Goal: Task Accomplishment & Management: Manage account settings

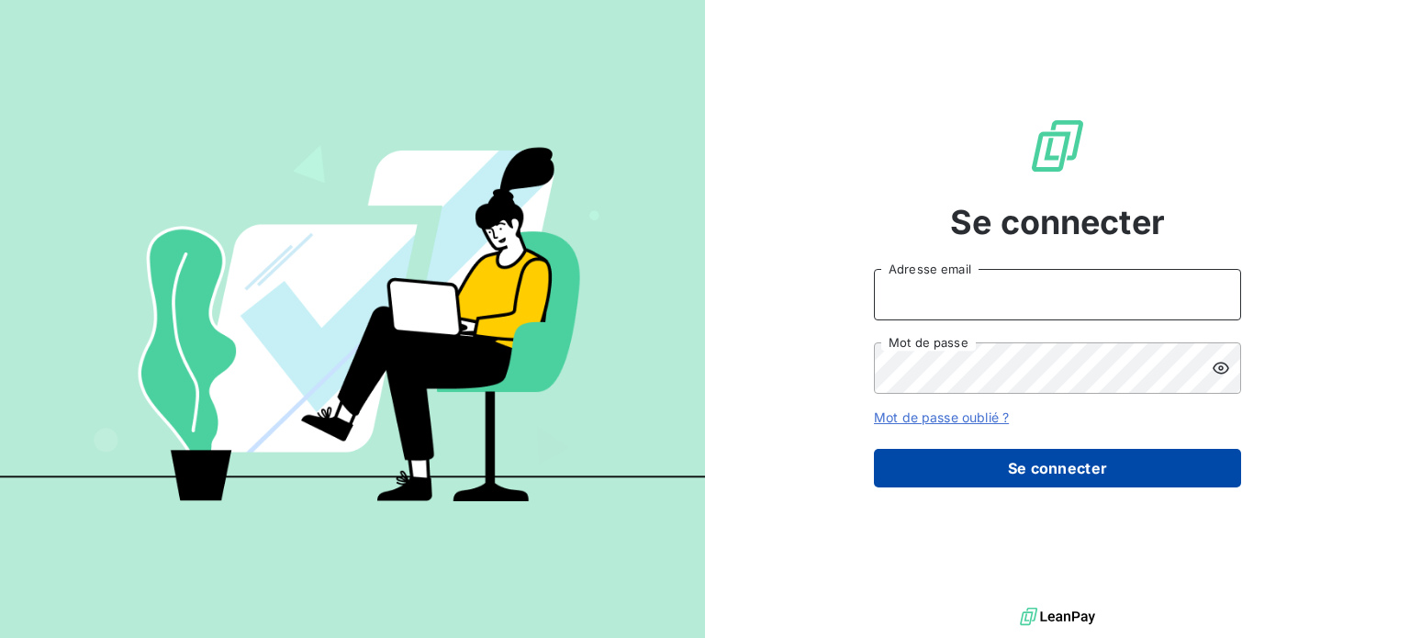
type input "[EMAIL_ADDRESS][DOMAIN_NAME]"
click at [1187, 473] on button "Se connecter" at bounding box center [1057, 468] width 367 height 39
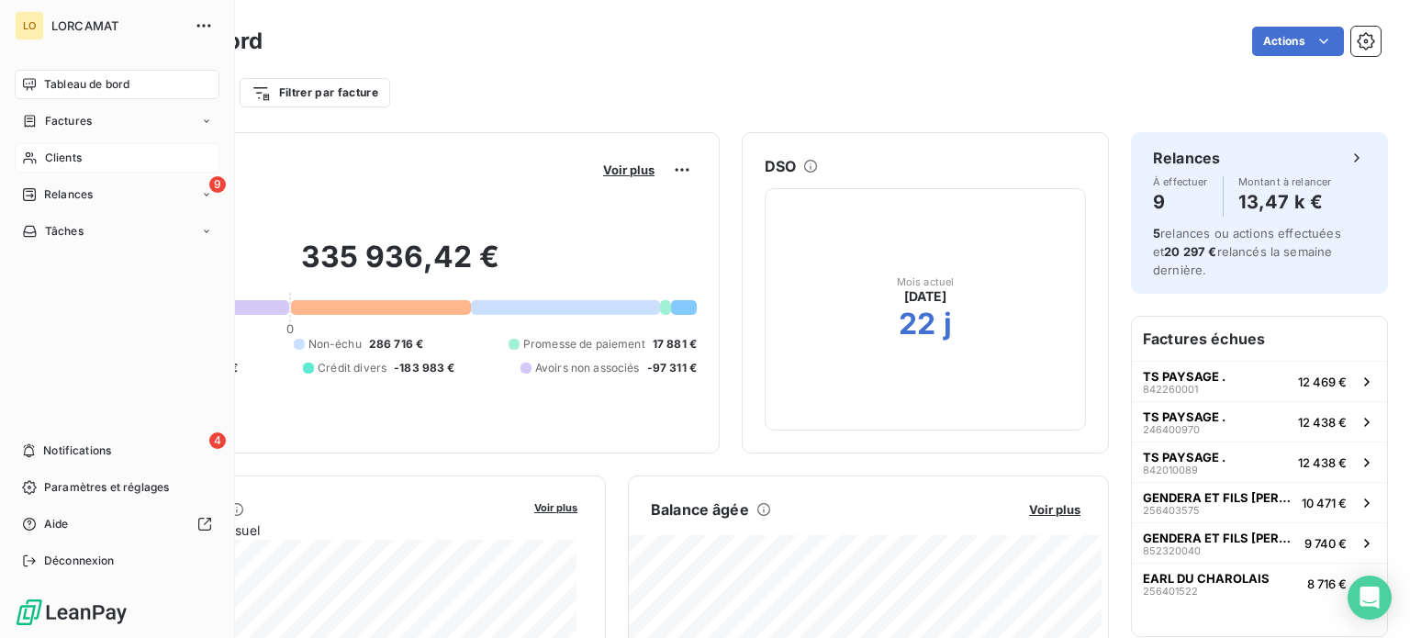
click at [48, 153] on span "Clients" at bounding box center [63, 158] width 37 height 17
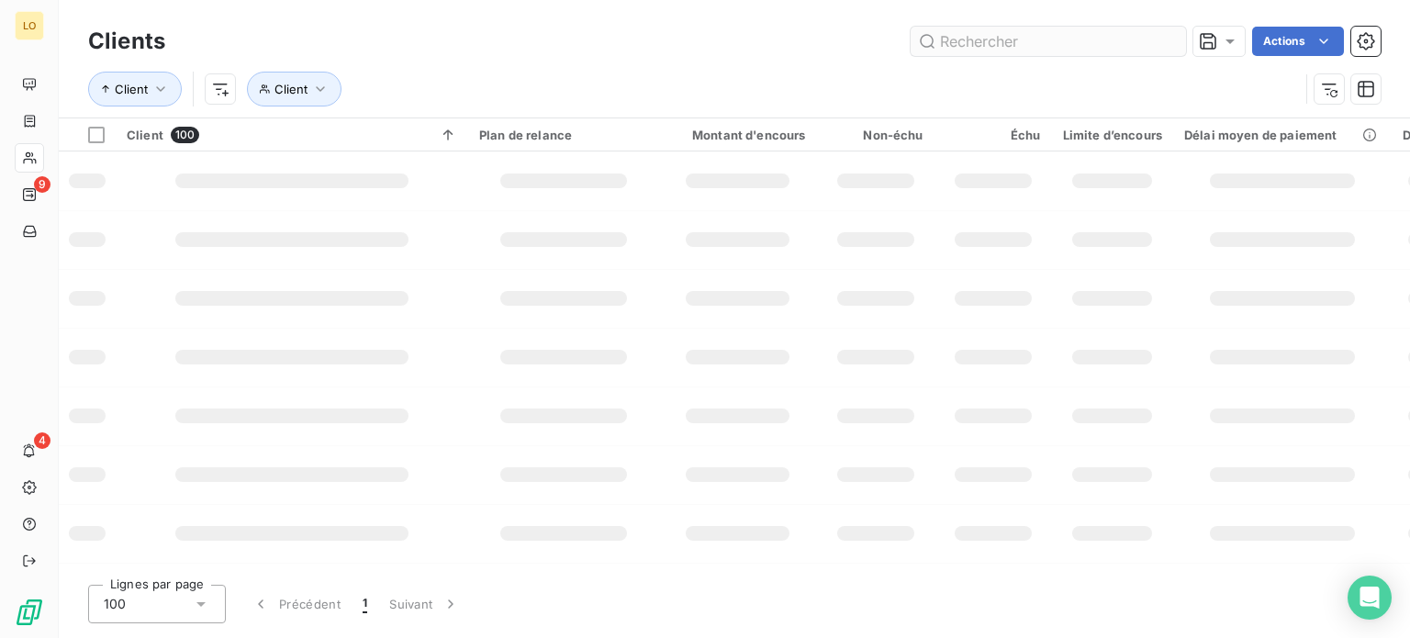
click at [1016, 47] on input "text" at bounding box center [1047, 41] width 275 height 29
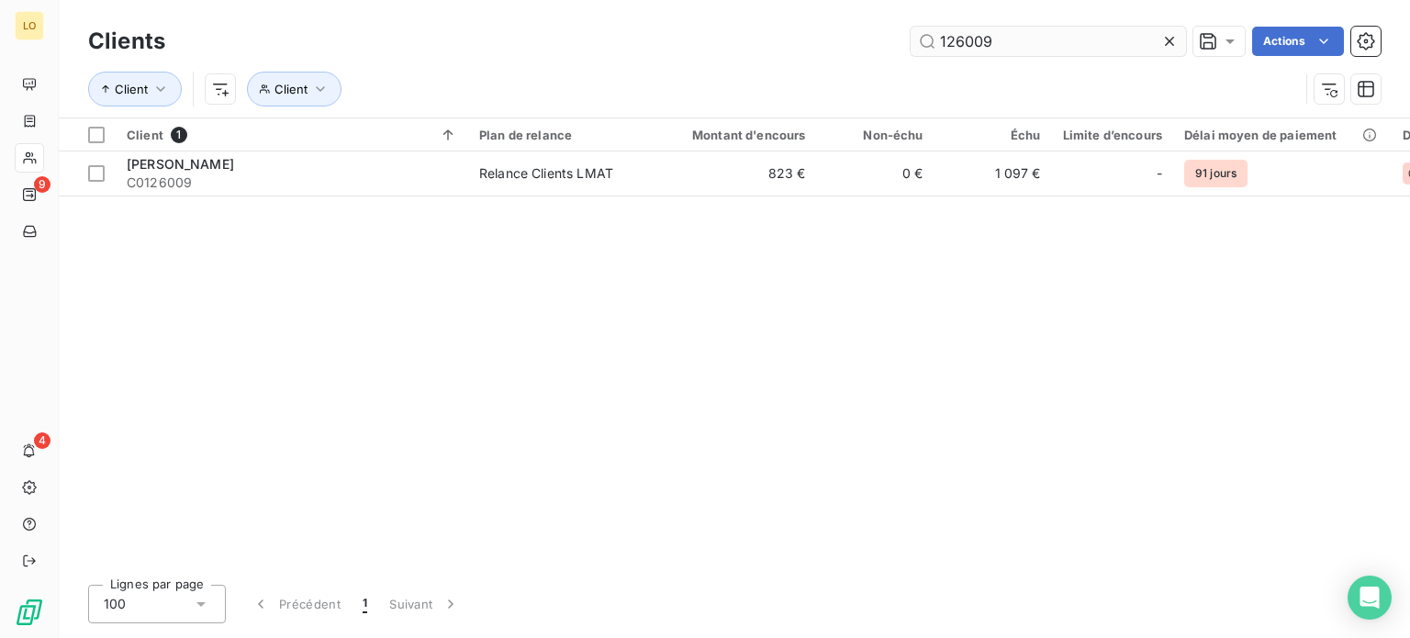
type input "126009"
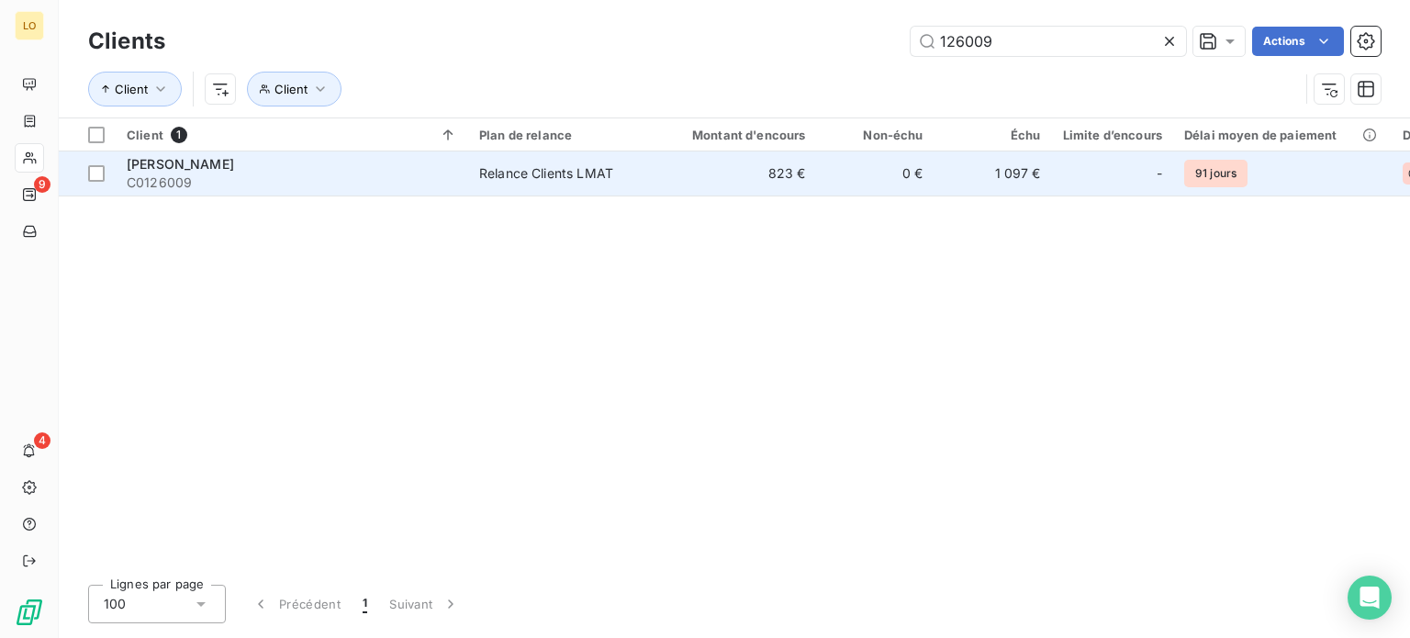
click at [221, 175] on span "C0126009" at bounding box center [292, 182] width 330 height 18
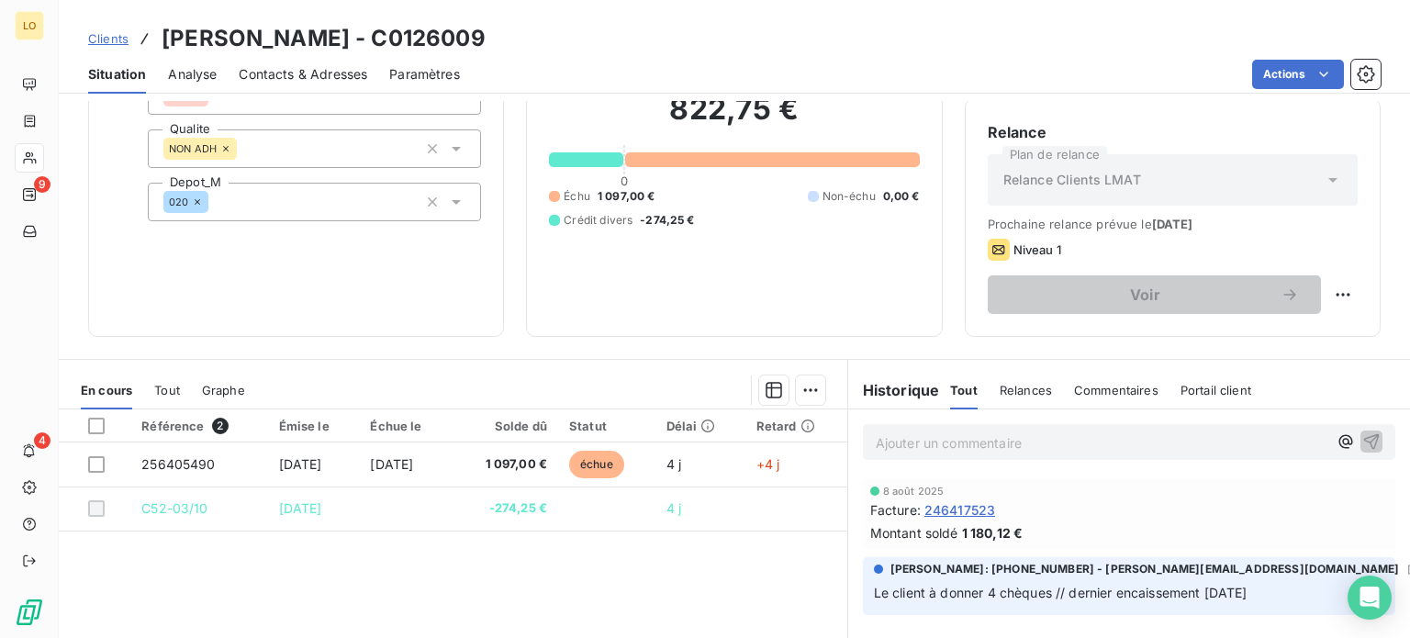
scroll to position [184, 0]
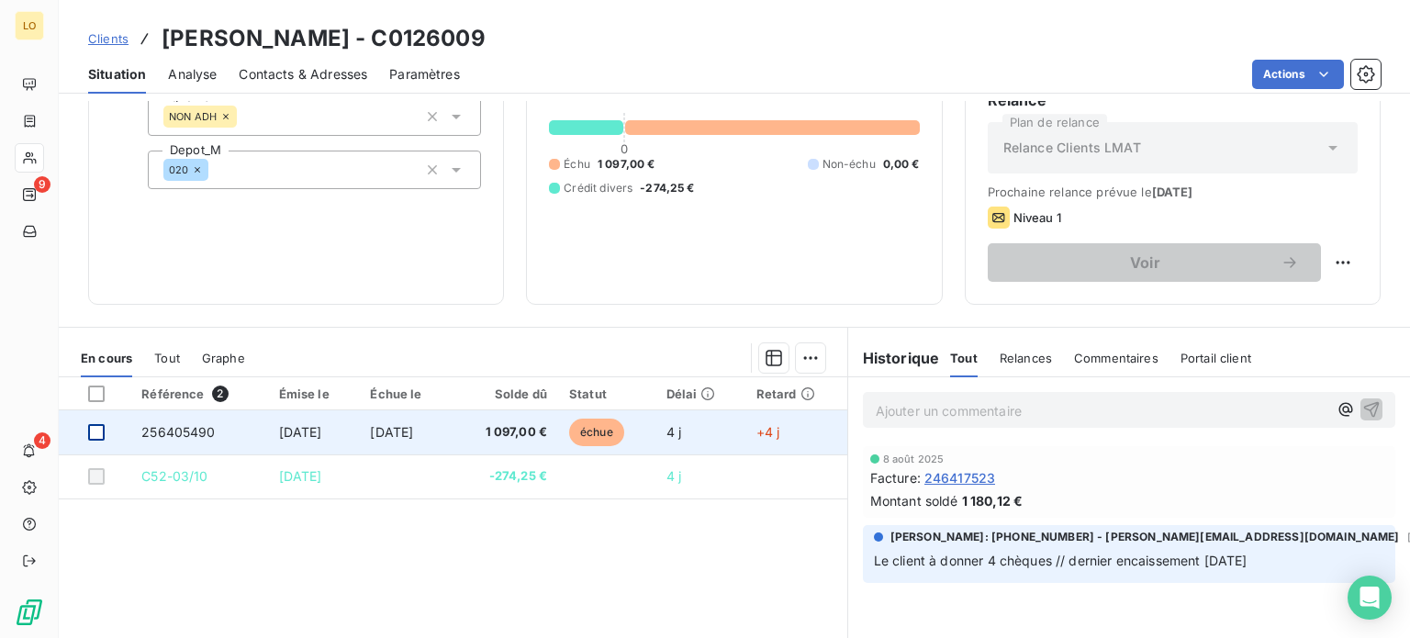
click at [97, 427] on div at bounding box center [96, 432] width 17 height 17
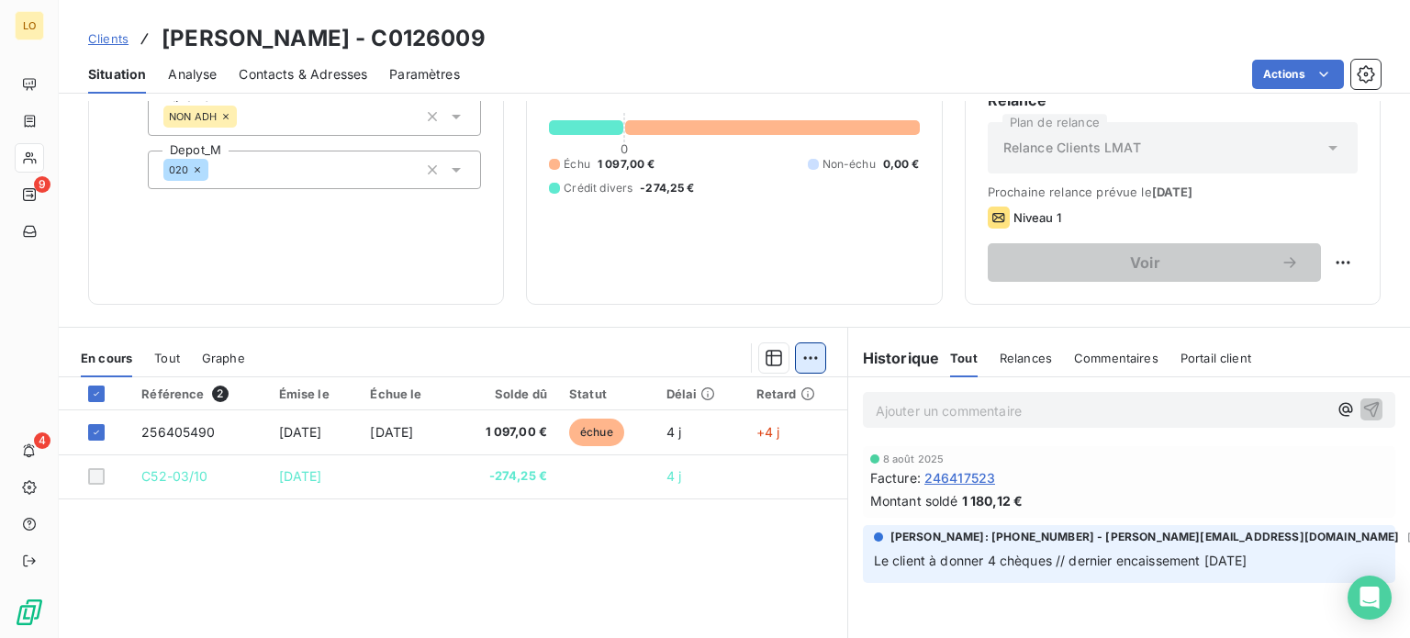
click at [802, 359] on html "LO 9 4 Clients [PERSON_NAME] - C0126009 Situation Analyse Contacts & Adresses P…" at bounding box center [705, 319] width 1410 height 638
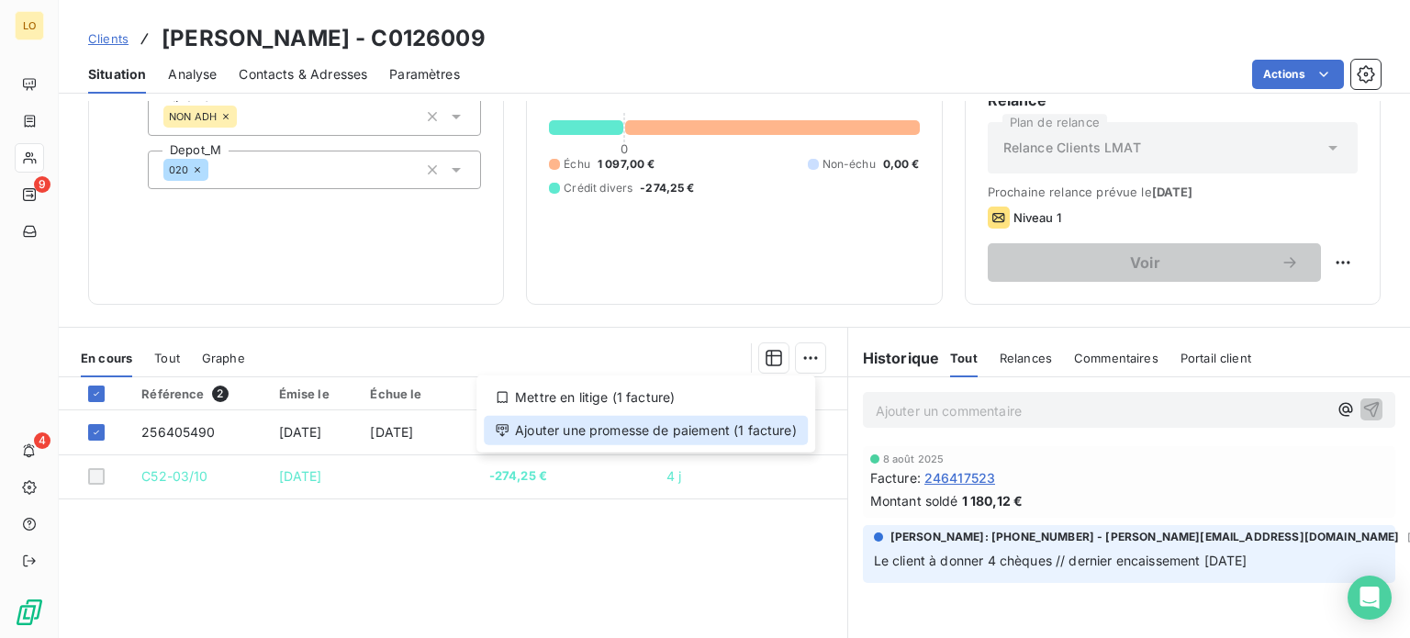
click at [714, 435] on div "Ajouter une promesse de paiement (1 facture)" at bounding box center [646, 430] width 324 height 29
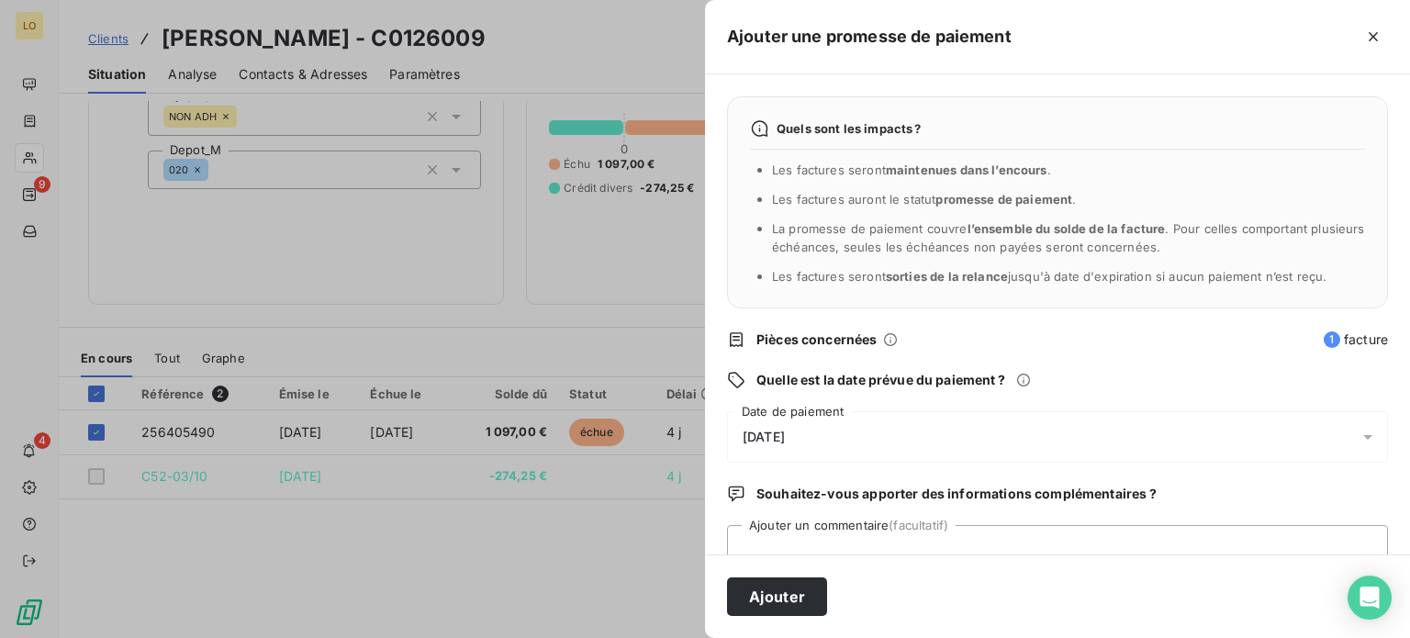
click at [785, 440] on span "[DATE]" at bounding box center [763, 436] width 42 height 15
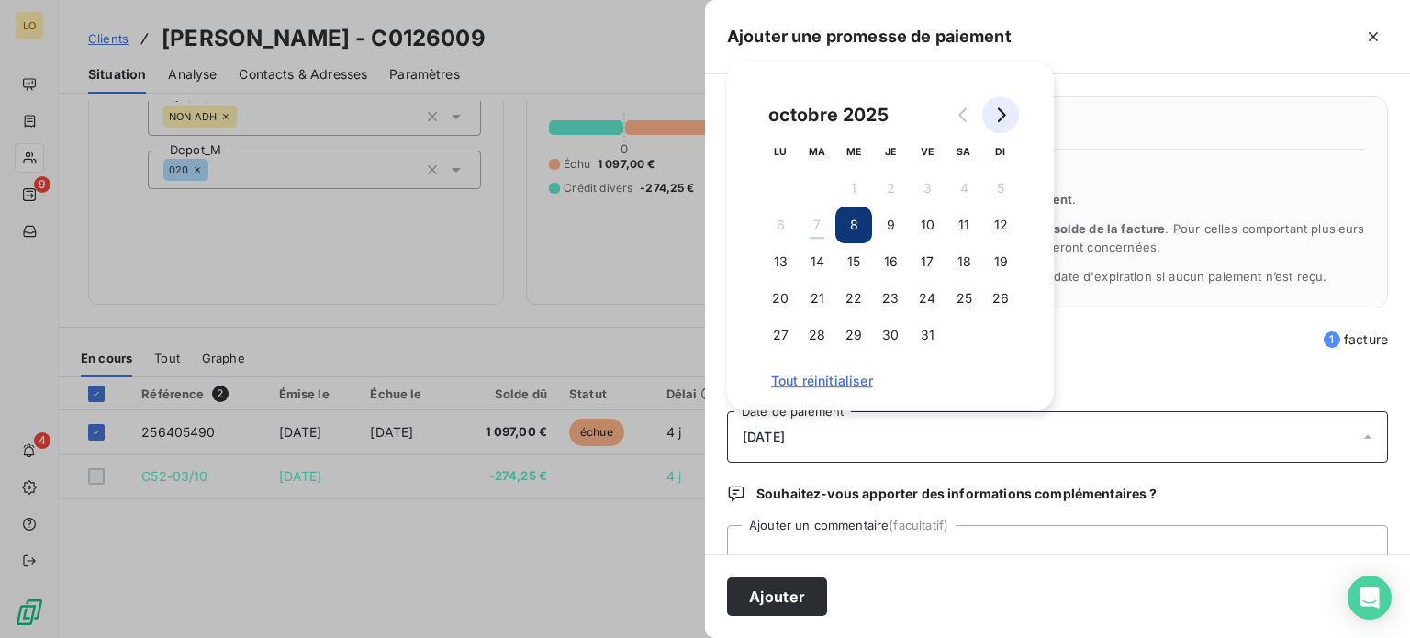
click at [1009, 118] on button "Go to next month" at bounding box center [1000, 114] width 37 height 37
click at [785, 217] on button "5" at bounding box center [780, 224] width 37 height 37
click at [792, 536] on textarea "Ajouter un commentaire (facultatif)" at bounding box center [1057, 560] width 661 height 70
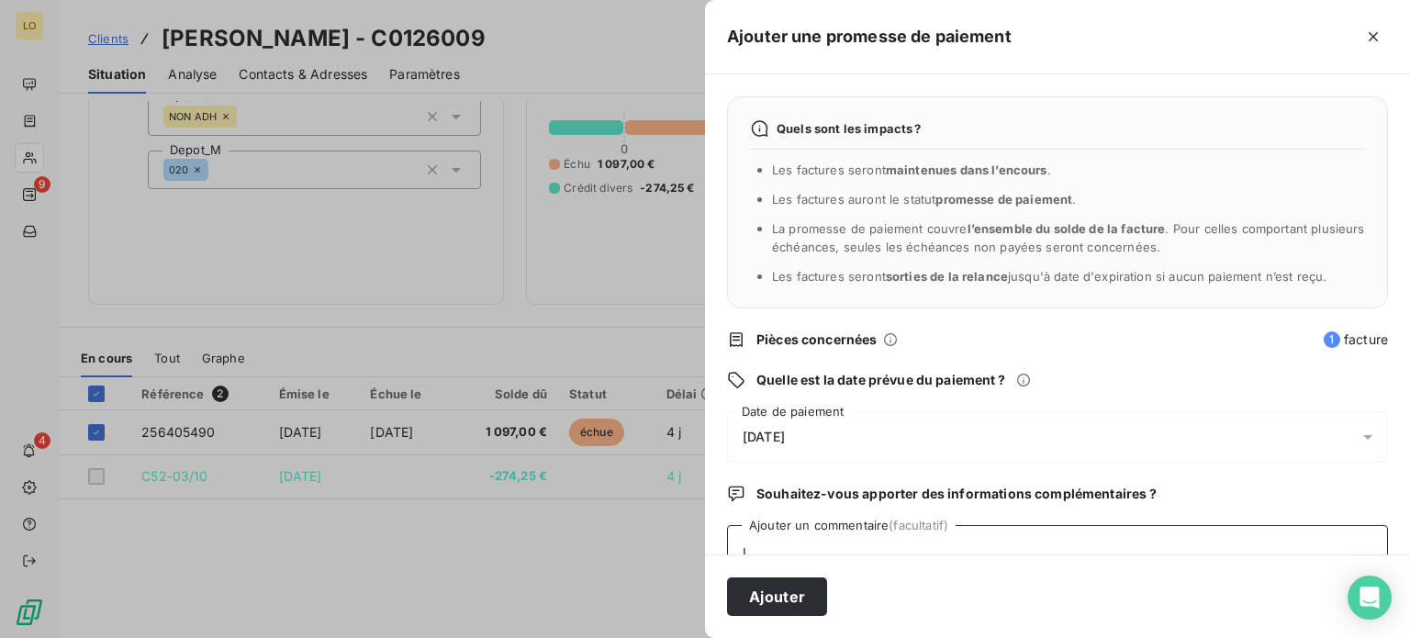
scroll to position [5, 0]
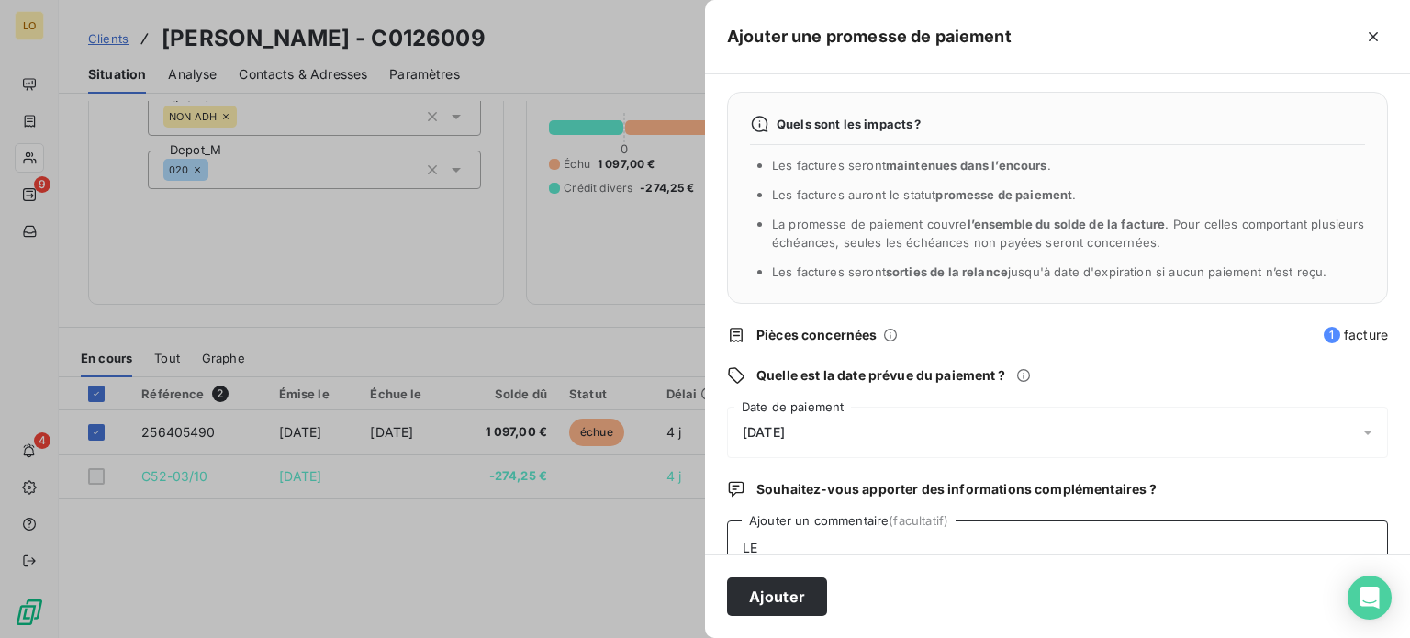
type textarea "L"
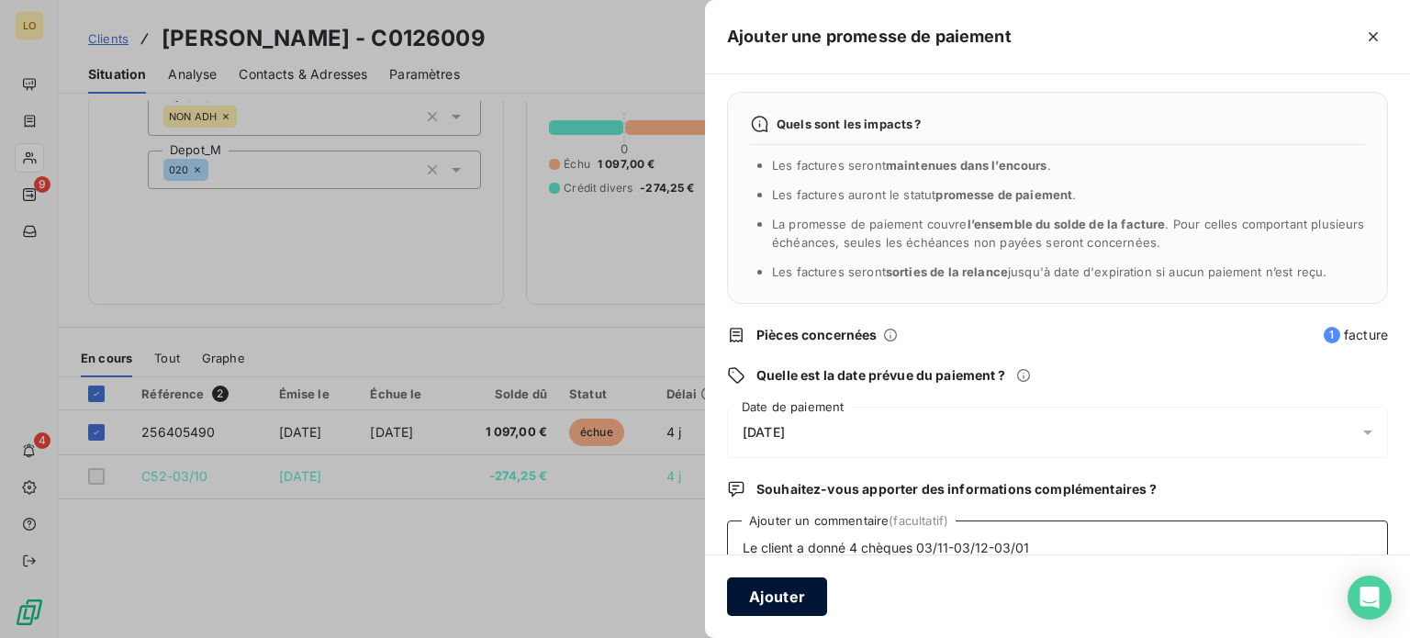
type textarea "Le client a donné 4 chèques 03/11-03/12-03/01"
click at [769, 596] on button "Ajouter" at bounding box center [777, 596] width 100 height 39
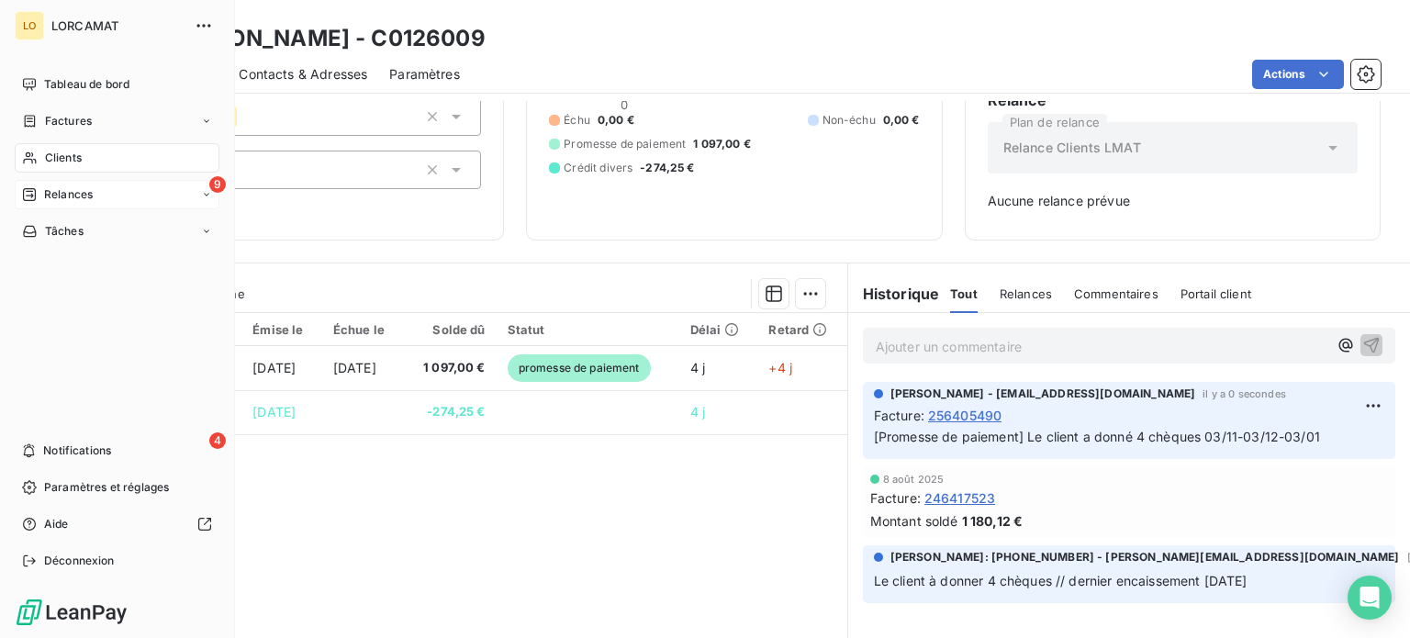
click at [74, 188] on span "Relances" at bounding box center [68, 194] width 49 height 17
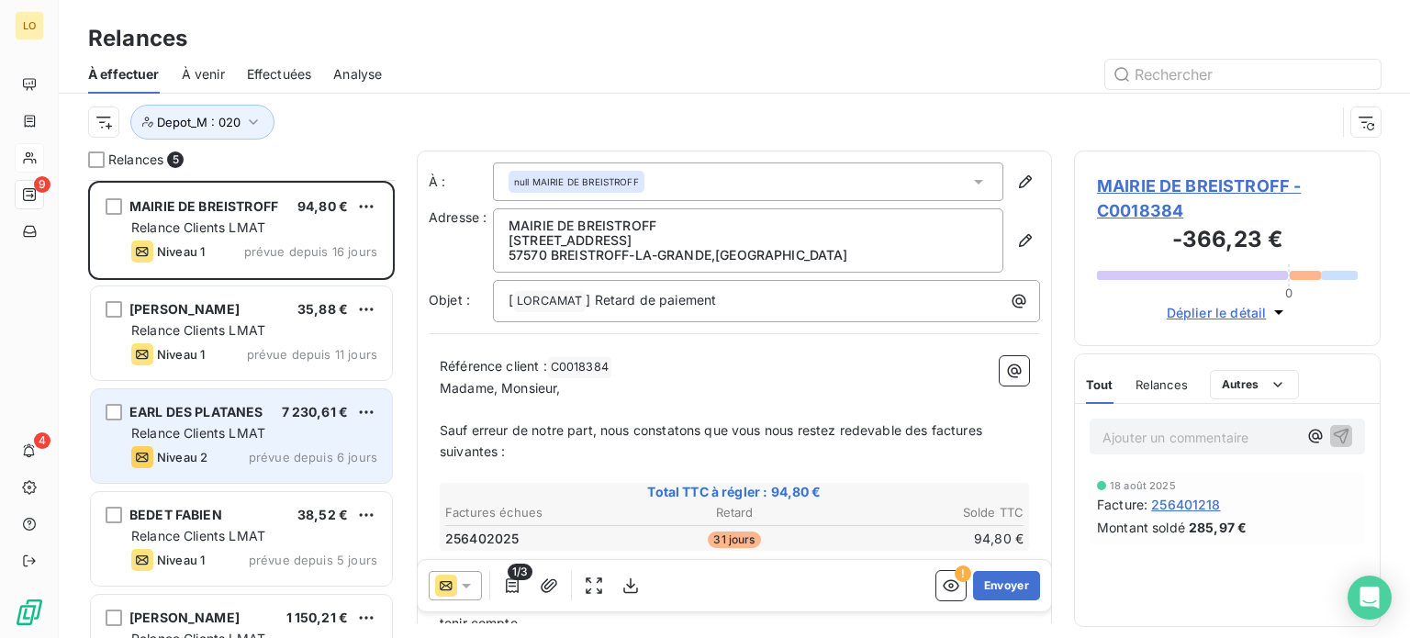
scroll to position [56, 0]
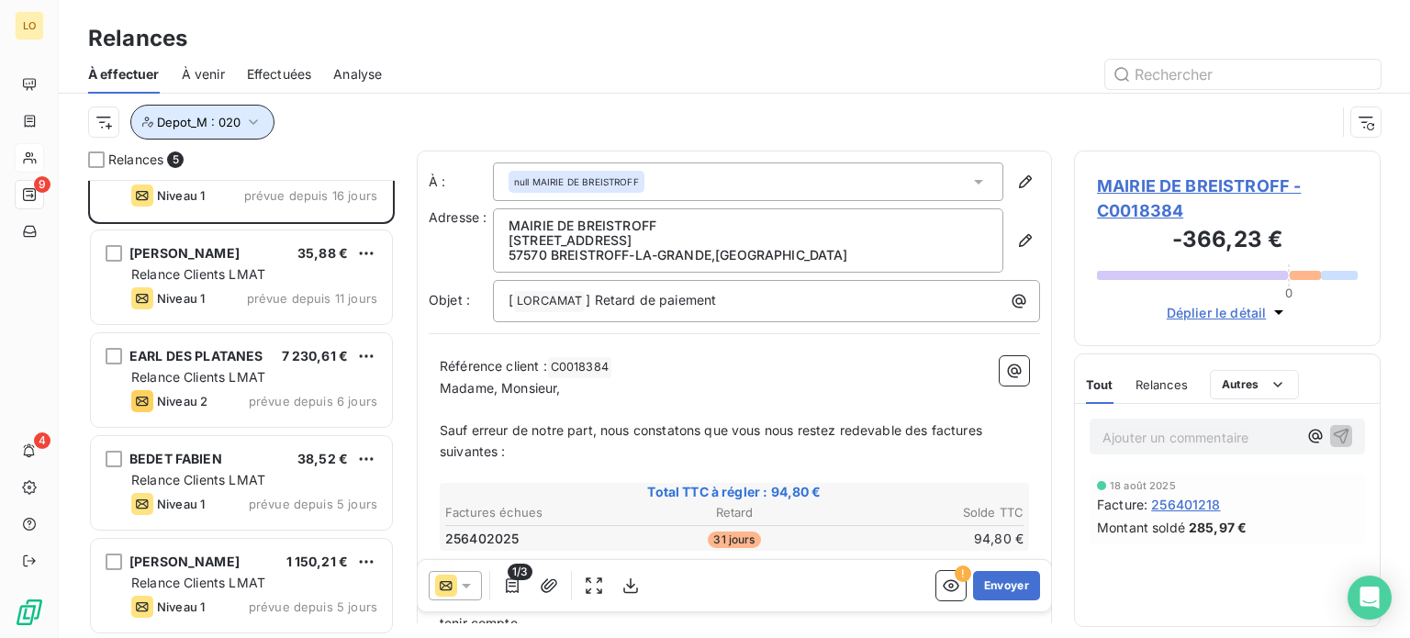
click at [250, 117] on icon "button" at bounding box center [253, 122] width 18 height 18
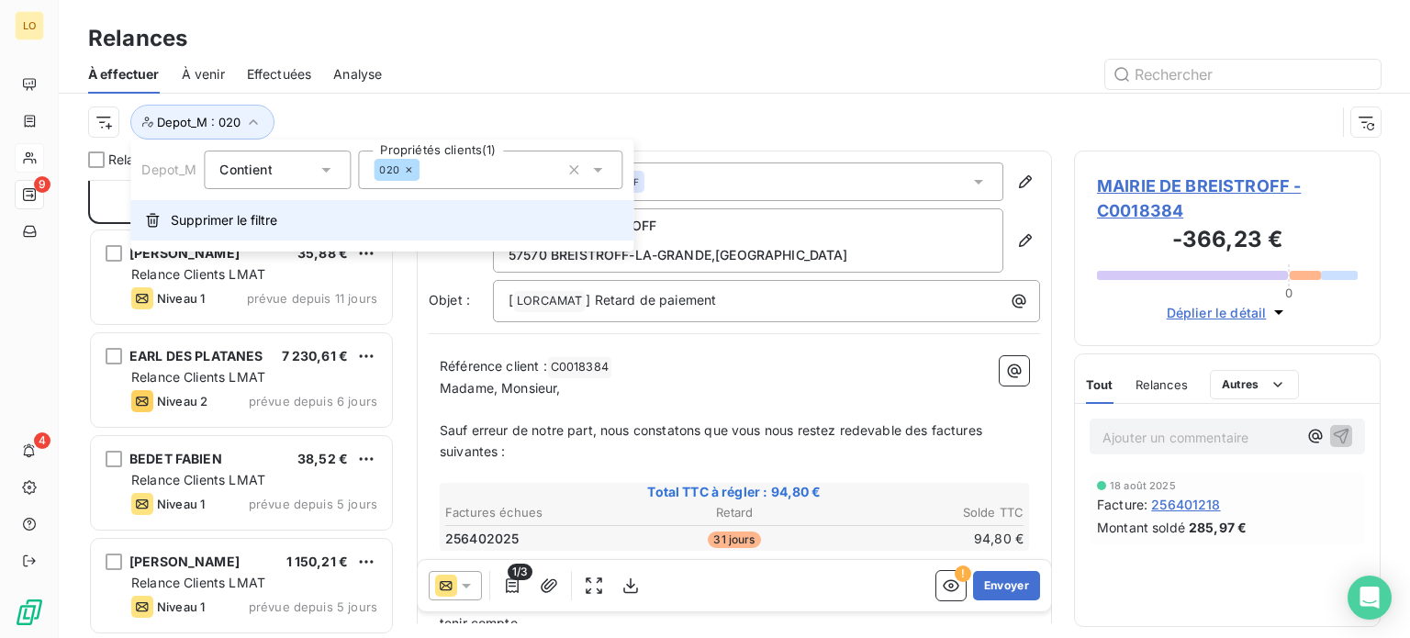
click at [262, 219] on span "Supprimer le filtre" at bounding box center [224, 220] width 106 height 18
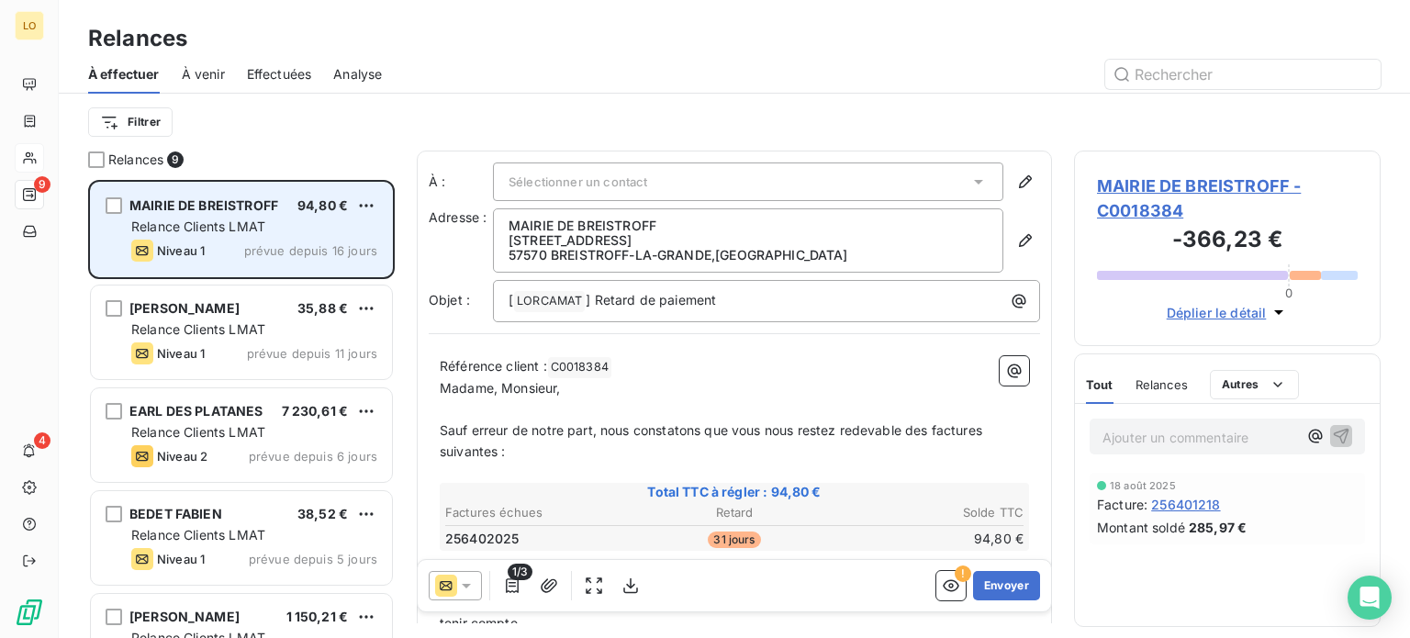
scroll to position [444, 292]
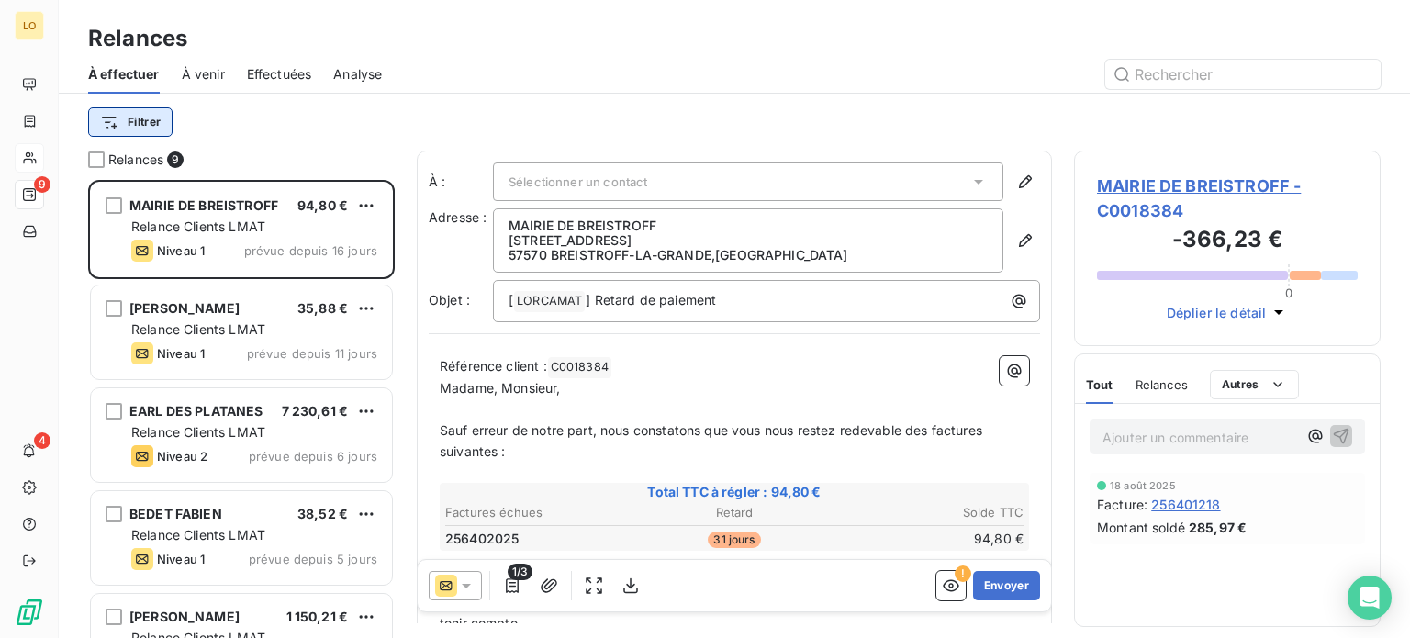
click at [160, 123] on html "LO 9 4 Relances À effectuer À venir Effectuées Analyse Filtrer Relances 9 MAIRI…" at bounding box center [705, 319] width 1410 height 638
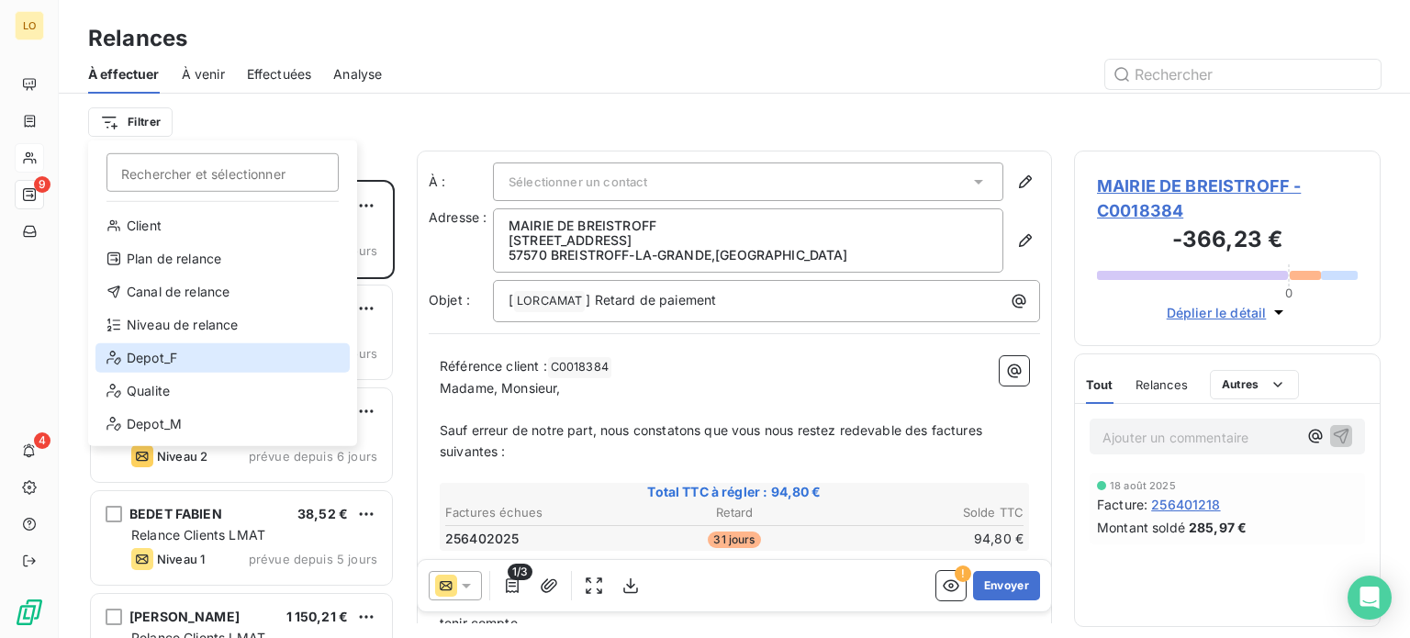
click at [173, 357] on div "Depot_F" at bounding box center [222, 357] width 254 height 29
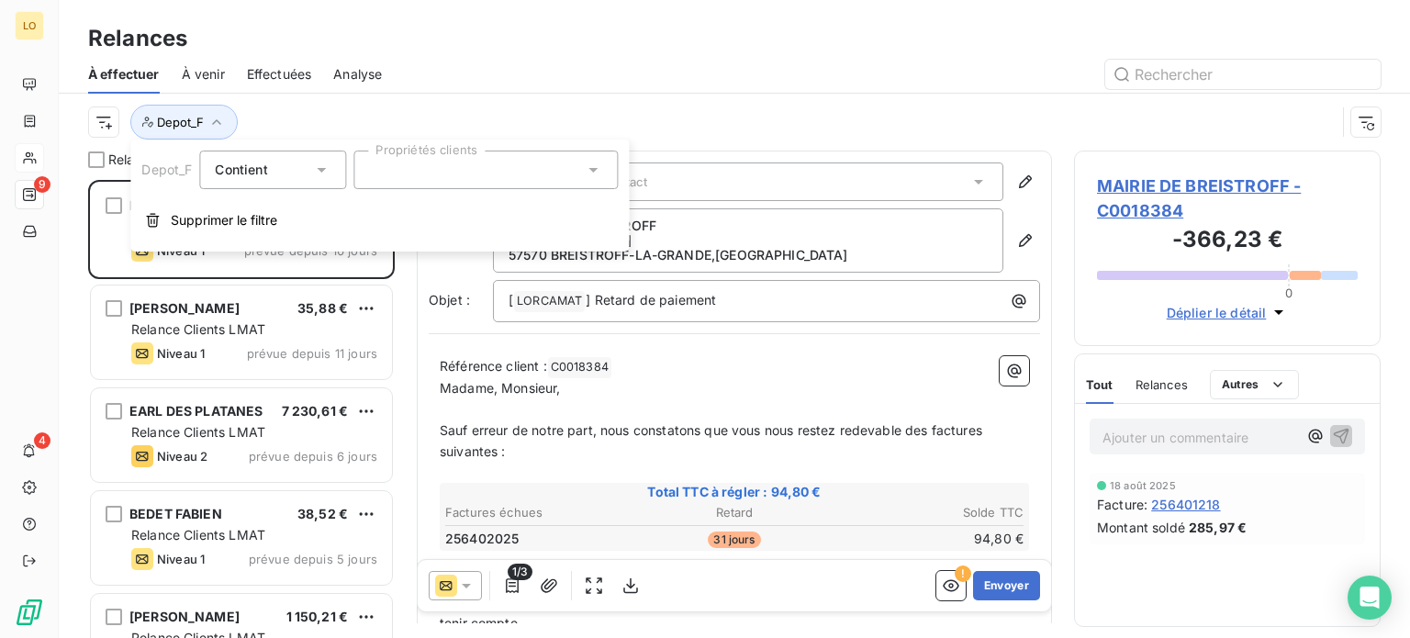
click at [597, 165] on icon at bounding box center [593, 170] width 18 height 18
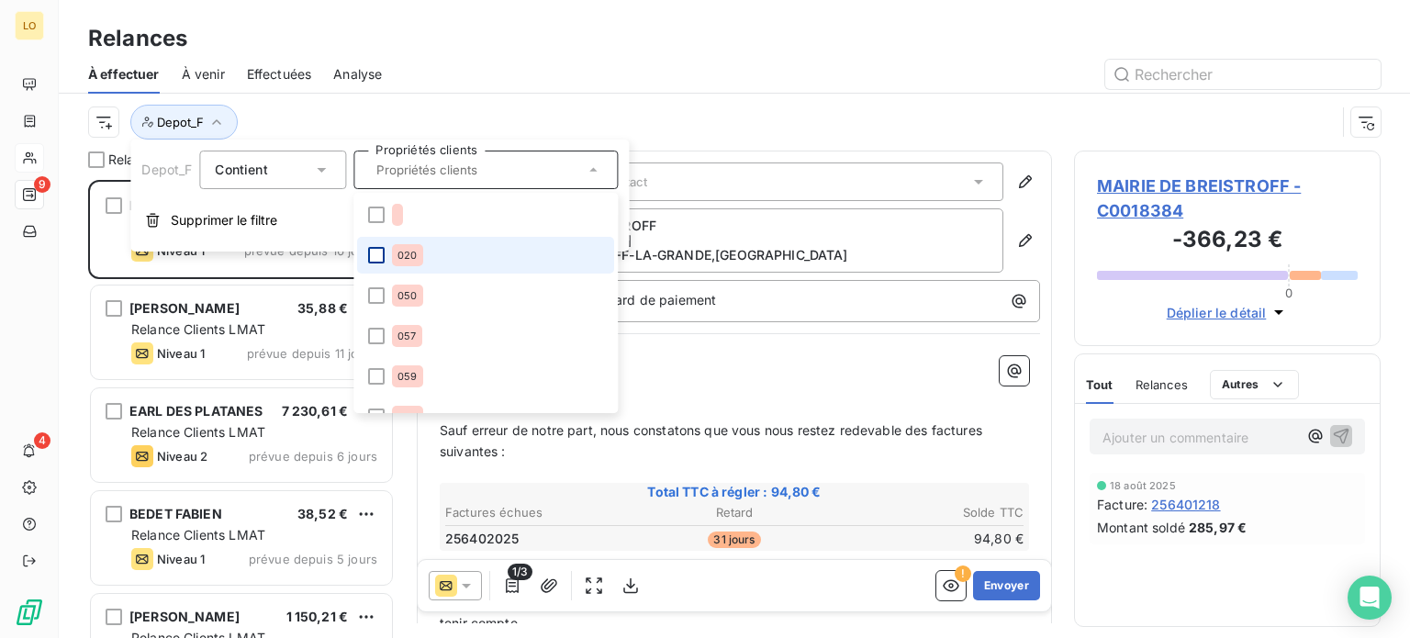
click at [379, 256] on div at bounding box center [376, 255] width 17 height 17
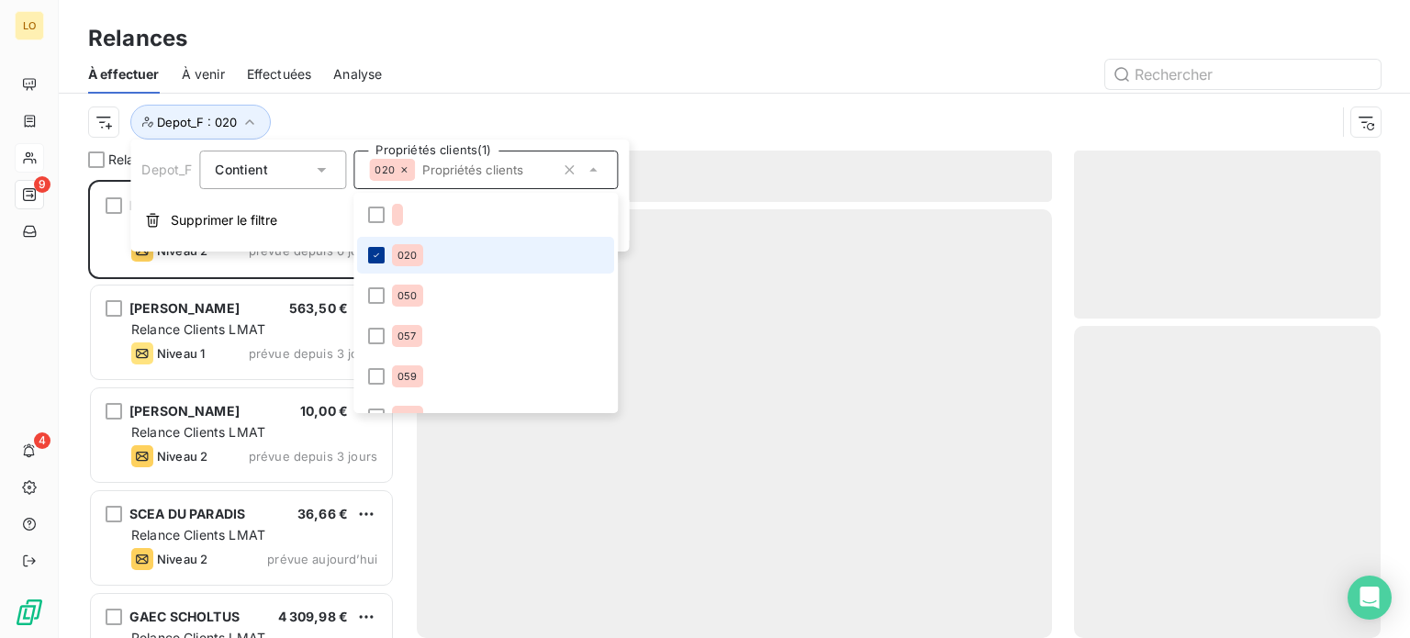
scroll to position [444, 292]
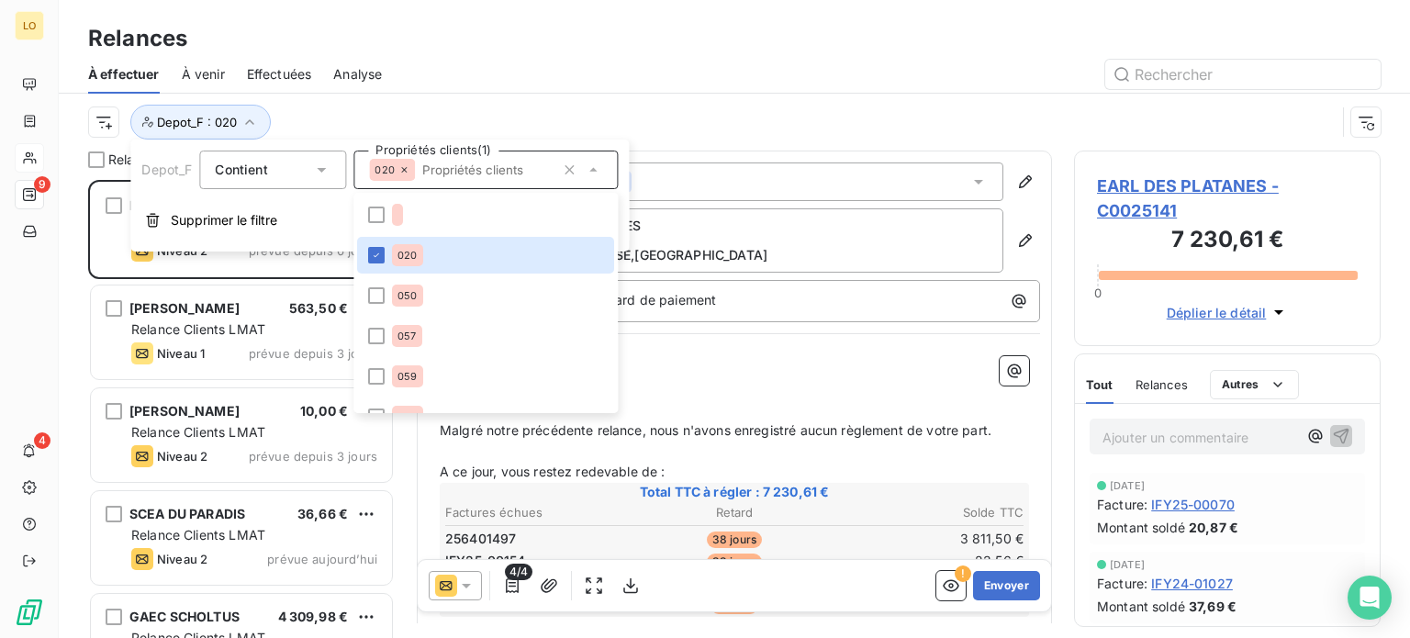
click at [717, 61] on div at bounding box center [892, 74] width 976 height 29
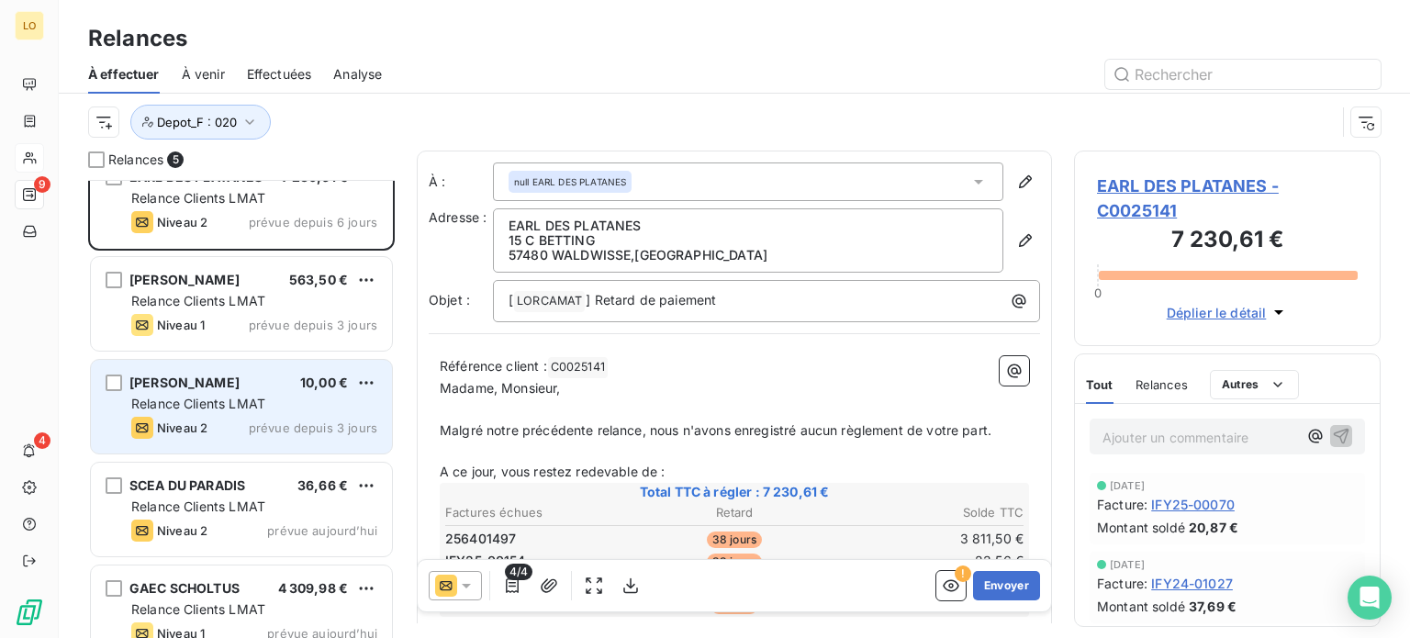
scroll to position [56, 0]
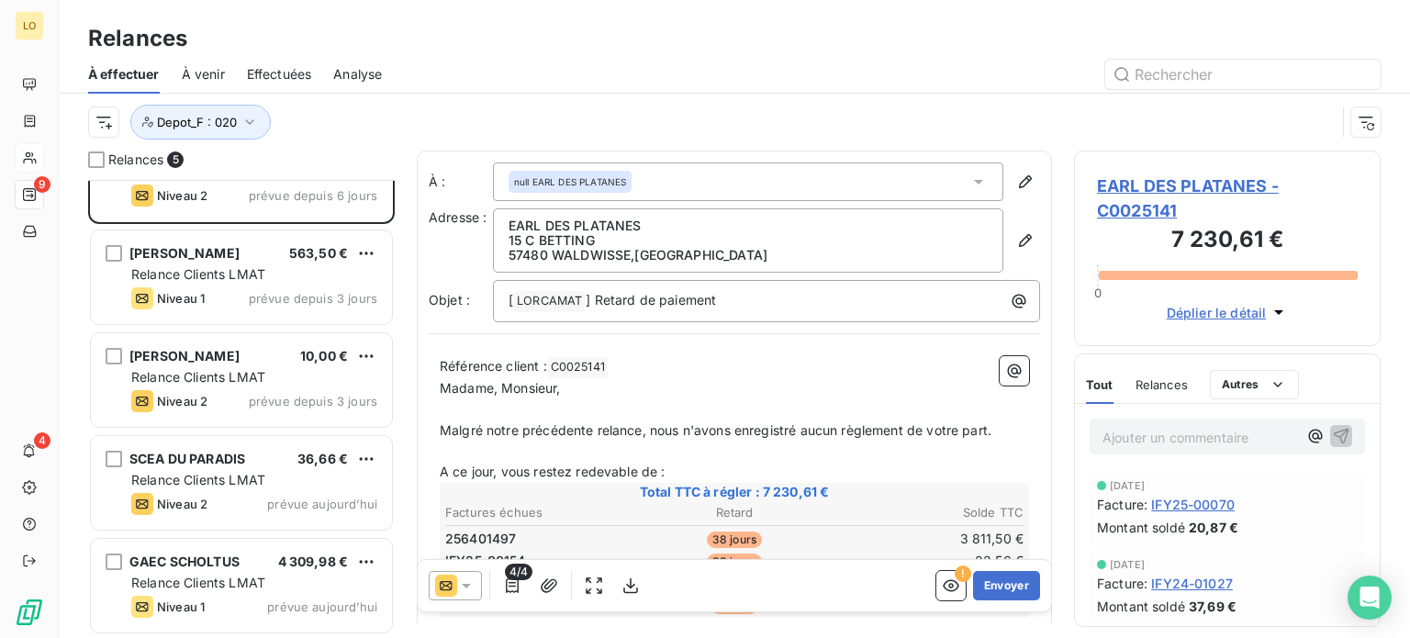
drag, startPoint x: 1015, startPoint y: 39, endPoint x: 1131, endPoint y: 1, distance: 121.9
click at [1015, 39] on div "Relances" at bounding box center [734, 38] width 1351 height 33
